Goal: Find specific page/section: Find specific page/section

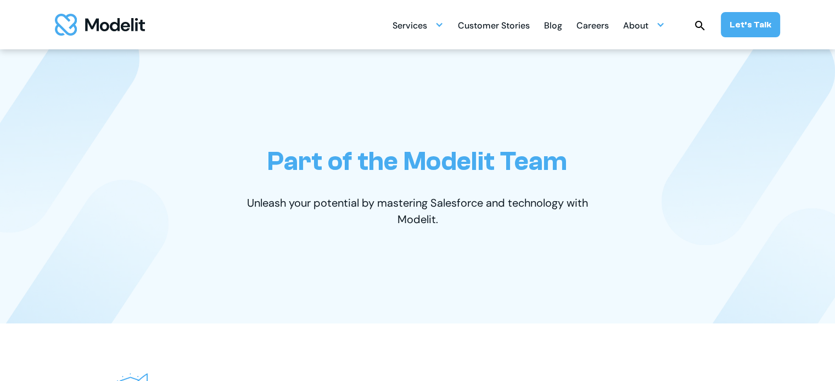
click at [596, 24] on div "Careers" at bounding box center [592, 26] width 32 height 21
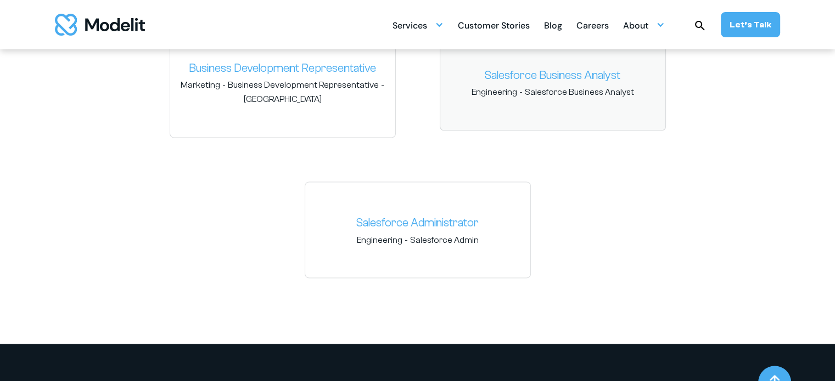
scroll to position [1921, 0]
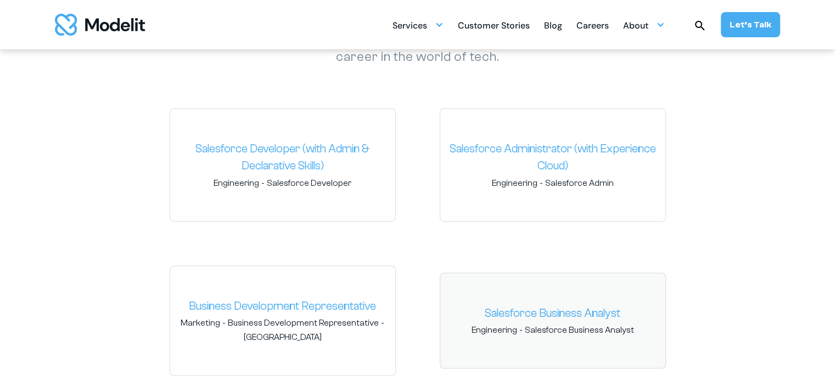
scroll to position [1647, 0]
